Goal: Task Accomplishment & Management: Use online tool/utility

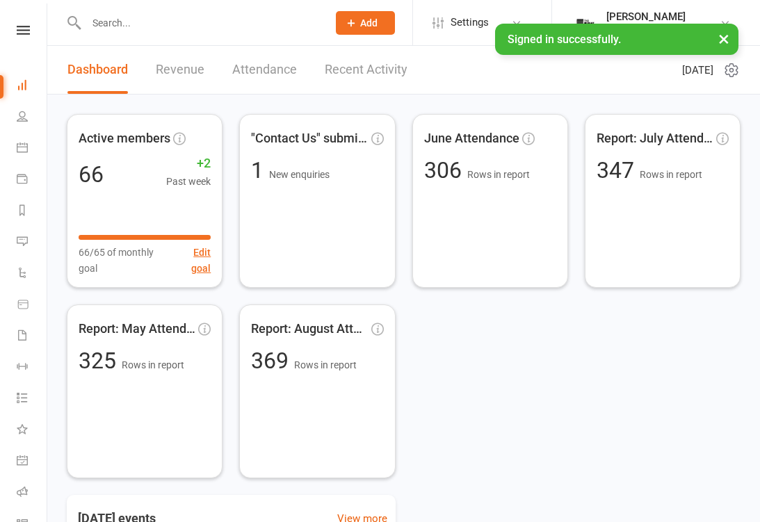
click at [30, 462] on link "General attendance" at bounding box center [32, 461] width 31 height 31
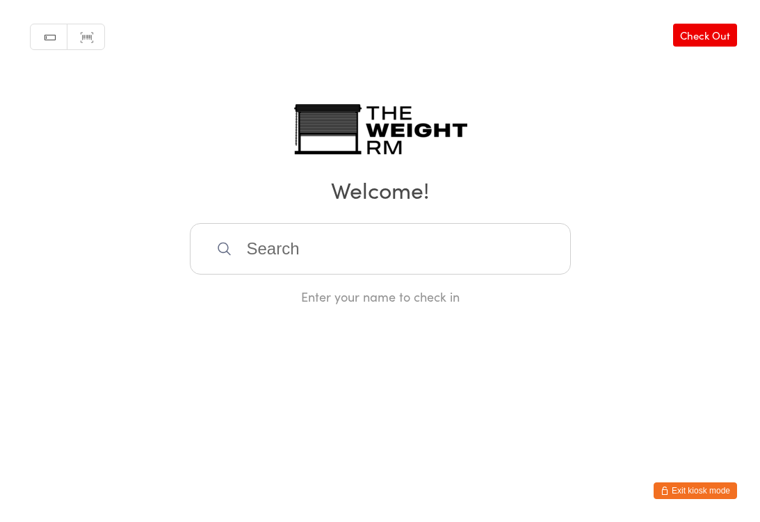
click at [316, 236] on input "search" at bounding box center [380, 248] width 381 height 51
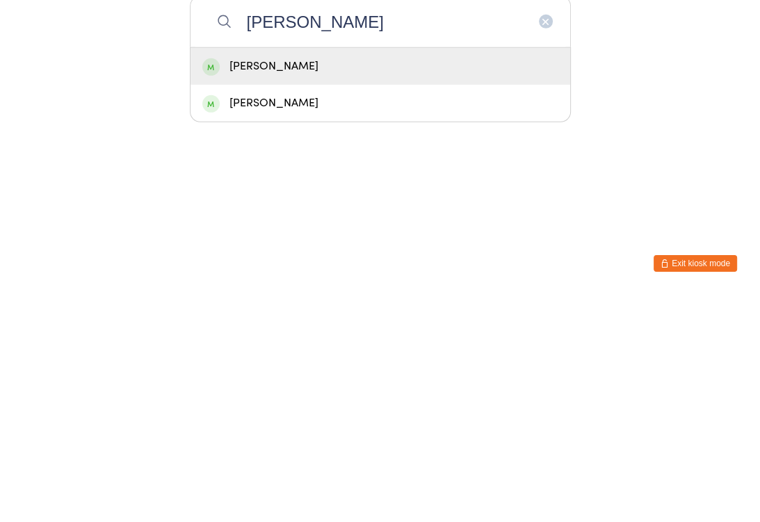
type input "[PERSON_NAME]"
click at [373, 284] on div "[PERSON_NAME]" at bounding box center [380, 293] width 356 height 19
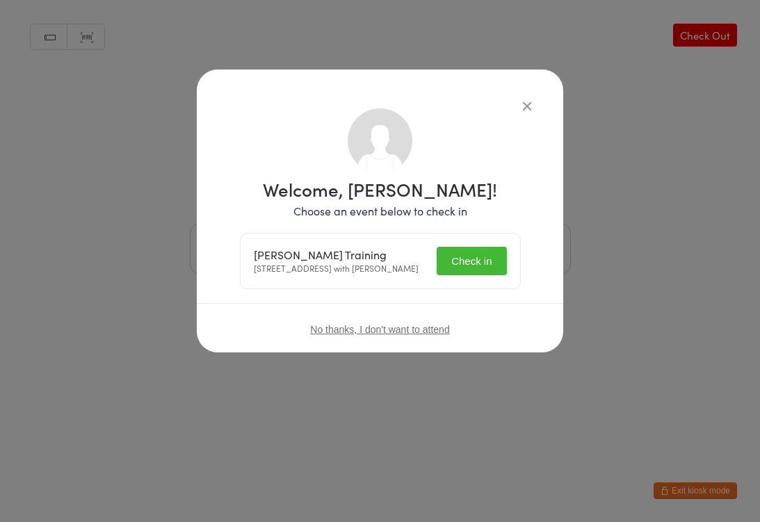
click at [489, 259] on button "Check in" at bounding box center [470, 261] width 69 height 28
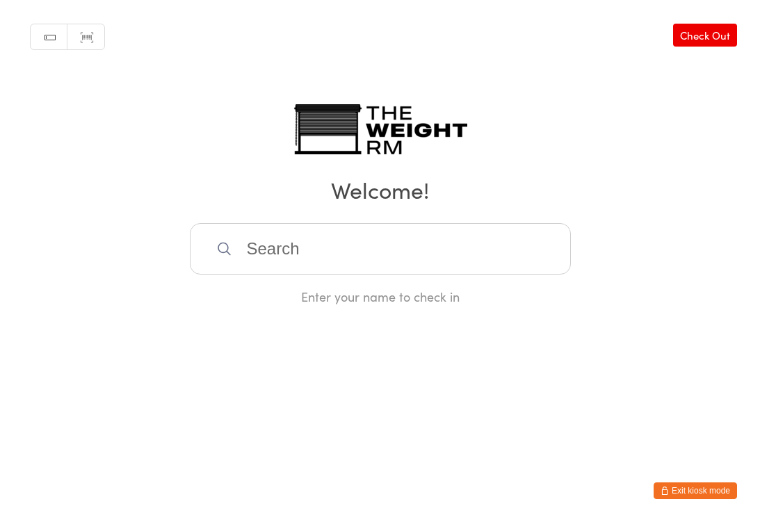
click at [351, 251] on input "search" at bounding box center [380, 248] width 381 height 51
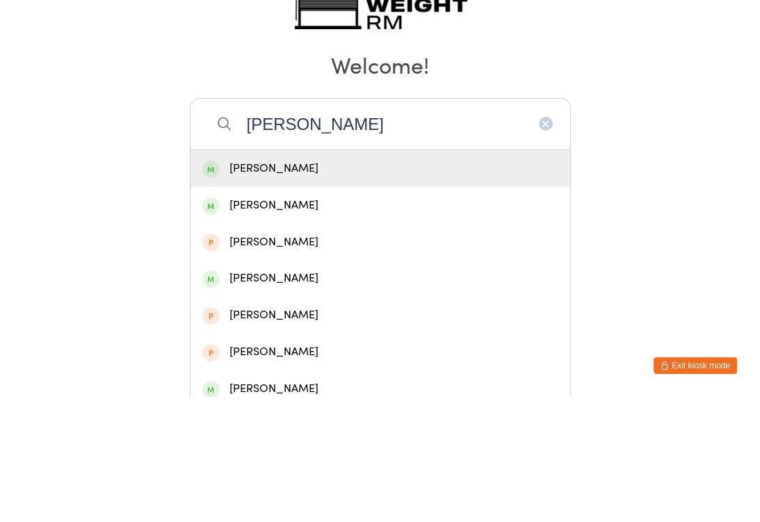
type input "[PERSON_NAME]"
click at [300, 284] on div "[PERSON_NAME]" at bounding box center [380, 293] width 356 height 19
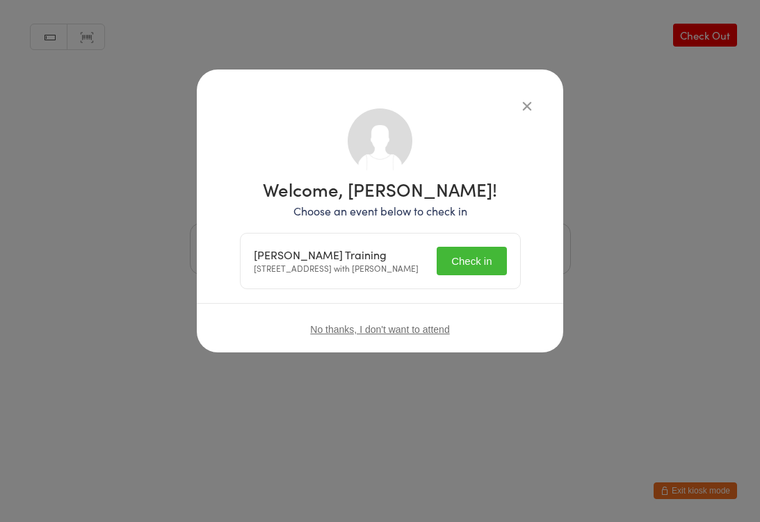
click at [477, 264] on button "Check in" at bounding box center [470, 261] width 69 height 28
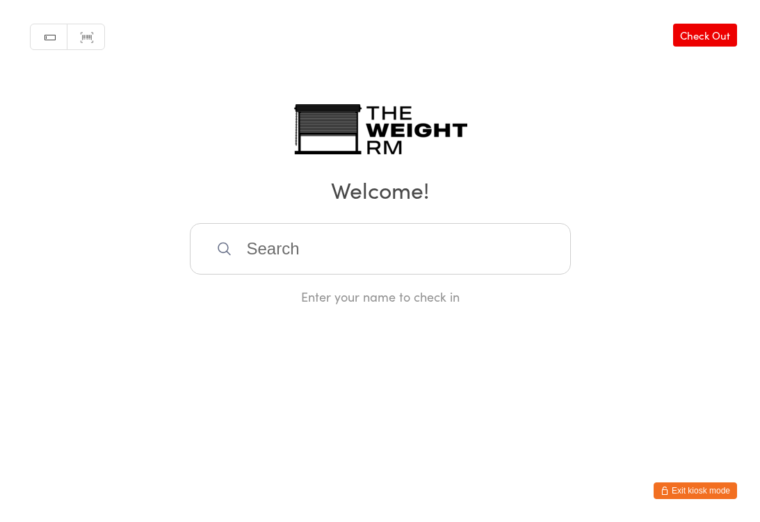
click at [241, 254] on input "search" at bounding box center [380, 248] width 381 height 51
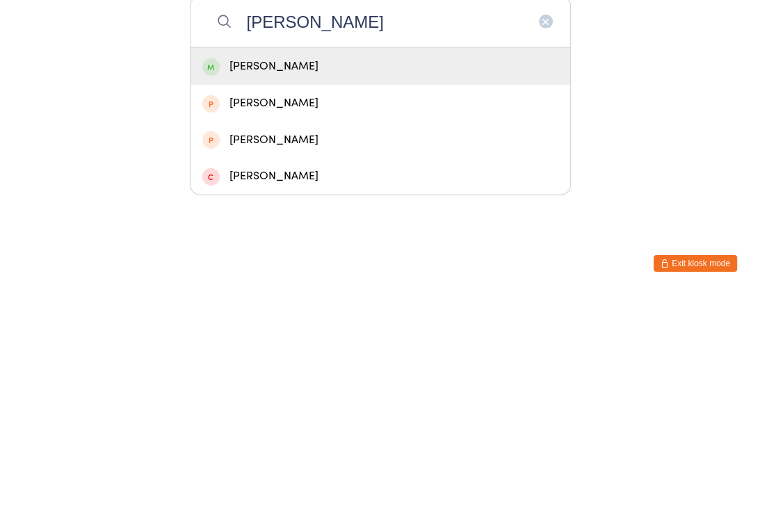
type input "[PERSON_NAME]"
click at [229, 284] on div "[PERSON_NAME]" at bounding box center [380, 293] width 356 height 19
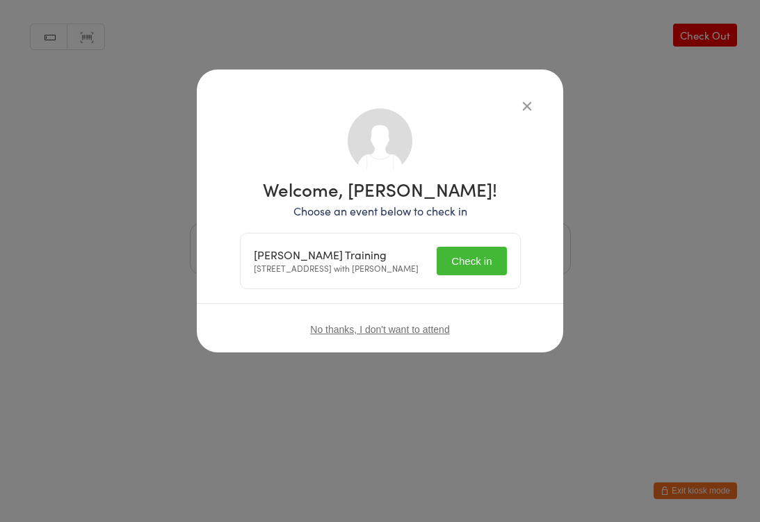
click at [450, 261] on button "Check in" at bounding box center [470, 261] width 69 height 28
